Goal: Task Accomplishment & Management: Manage account settings

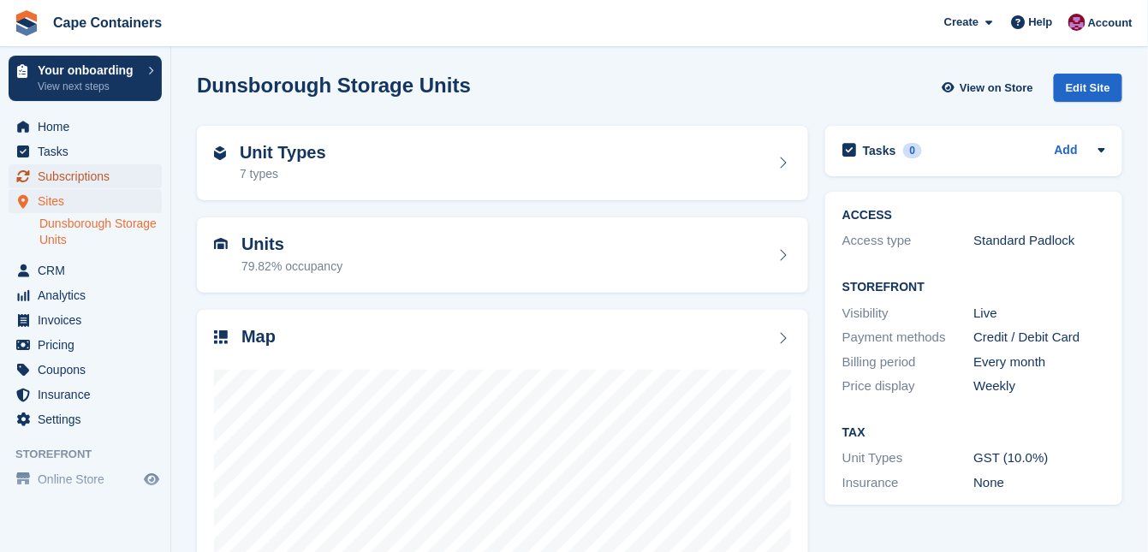
click at [55, 171] on span "Subscriptions" at bounding box center [89, 176] width 103 height 24
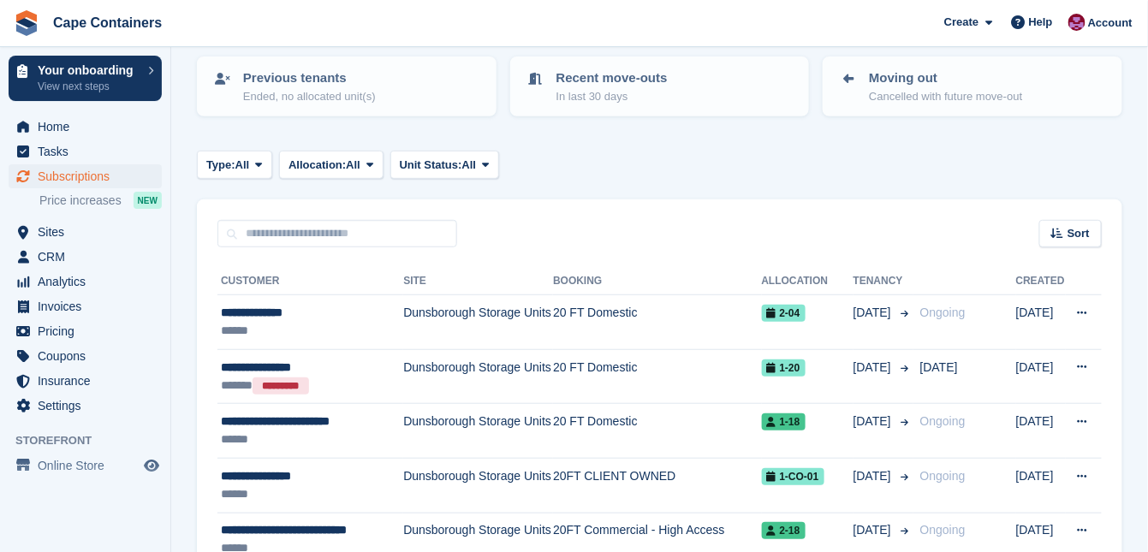
scroll to position [206, 0]
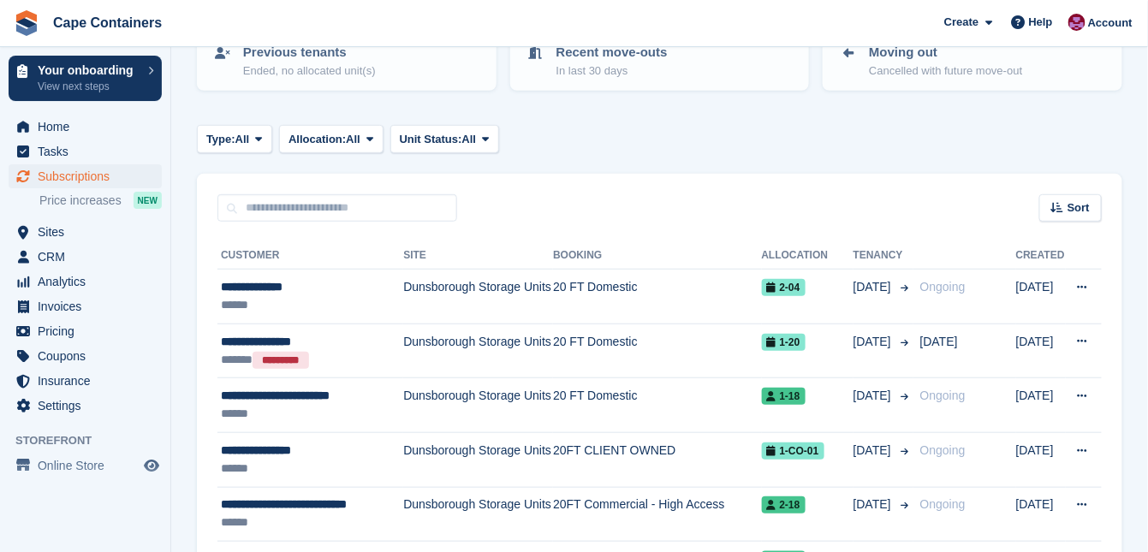
click at [1084, 339] on icon at bounding box center [1081, 341] width 9 height 11
click at [988, 376] on p "View customer" at bounding box center [1015, 375] width 149 height 22
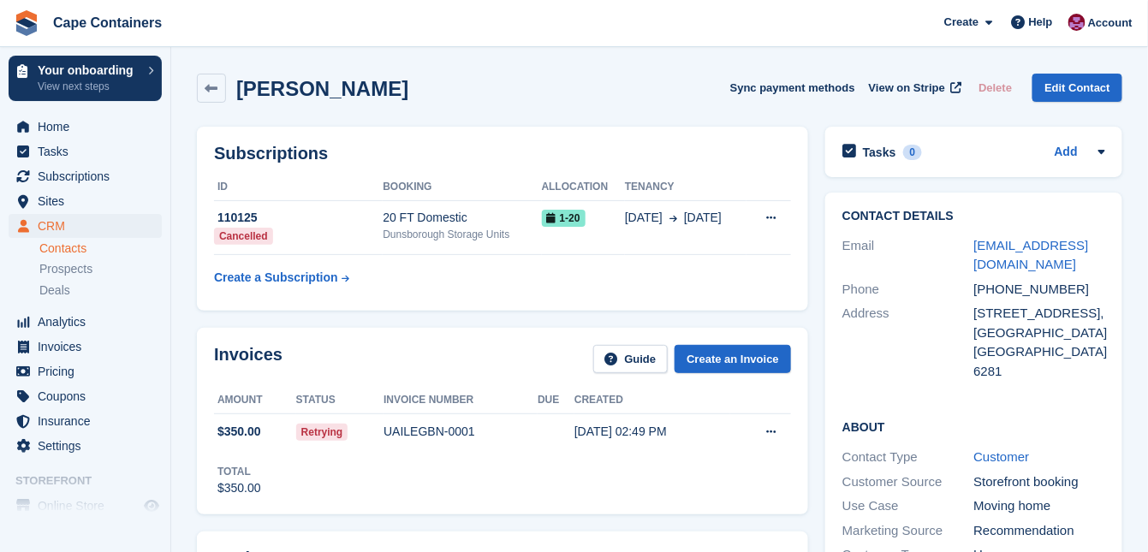
click at [779, 218] on button at bounding box center [771, 219] width 32 height 26
click at [581, 217] on span "1-20" at bounding box center [564, 218] width 44 height 17
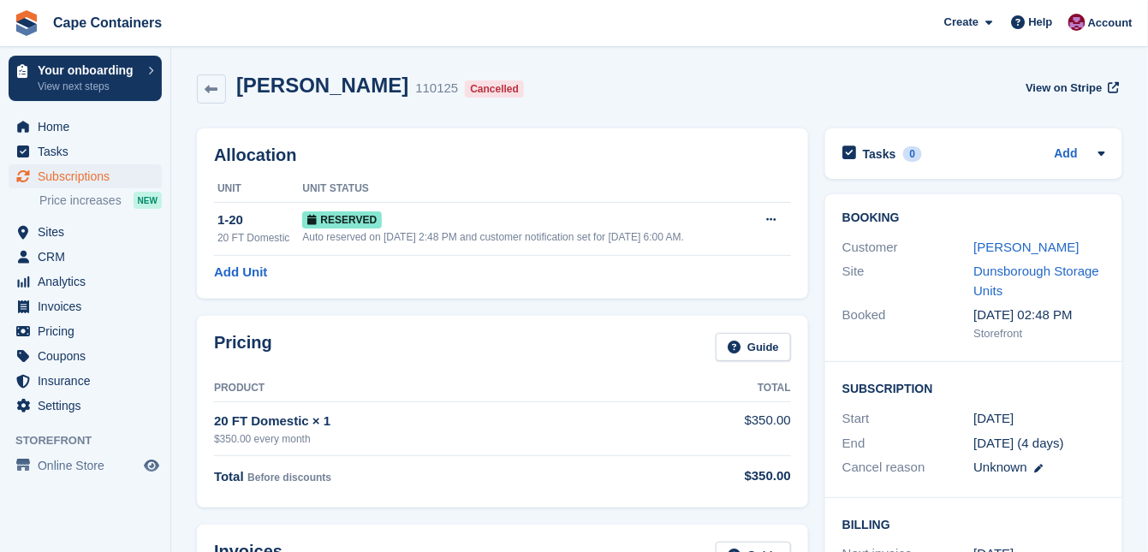
click at [774, 222] on icon at bounding box center [770, 219] width 9 height 11
click at [663, 287] on p "Deallocate" at bounding box center [704, 290] width 149 height 22
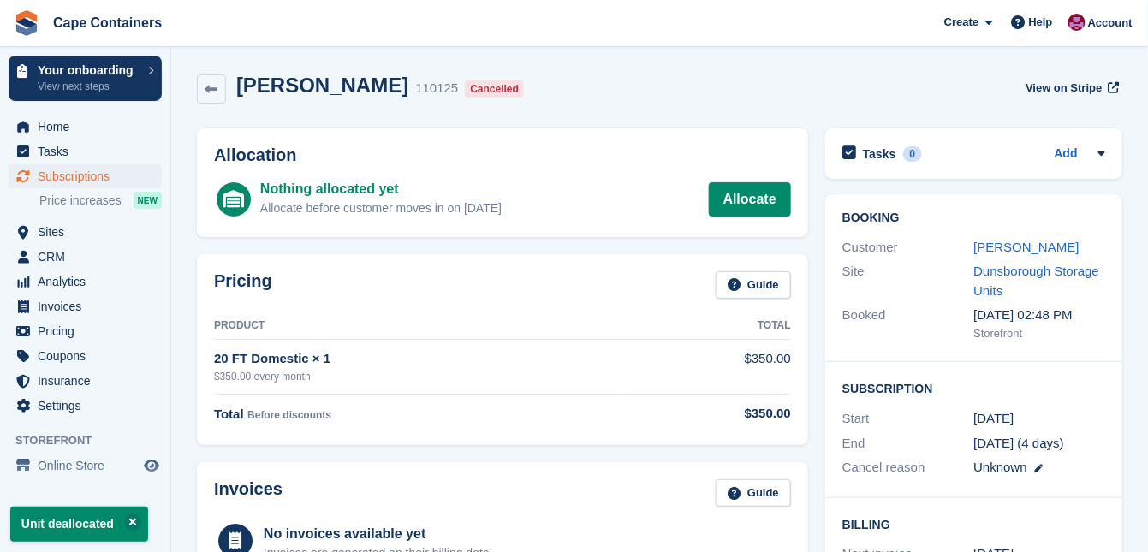
click at [223, 86] on link at bounding box center [211, 89] width 29 height 29
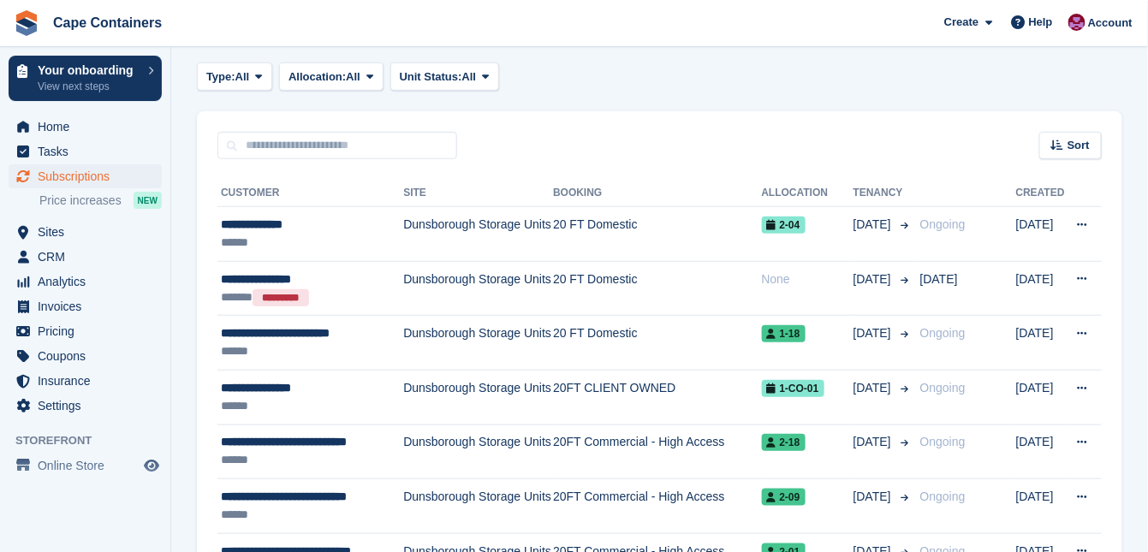
scroll to position [274, 0]
